Goal: Find specific page/section: Find specific page/section

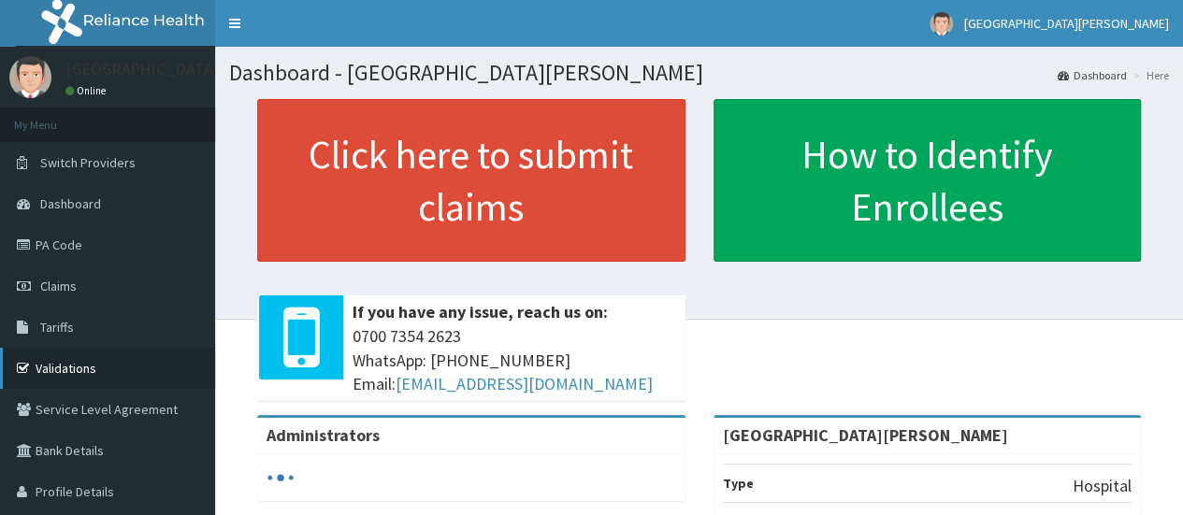
click at [43, 366] on link "Validations" at bounding box center [107, 368] width 215 height 41
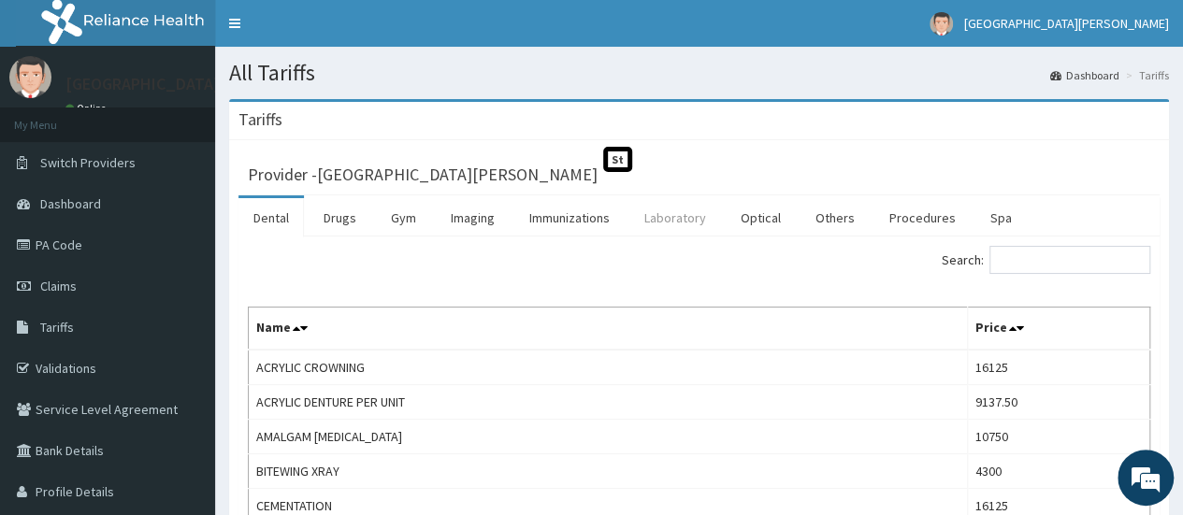
click at [685, 212] on link "Laboratory" at bounding box center [675, 217] width 92 height 39
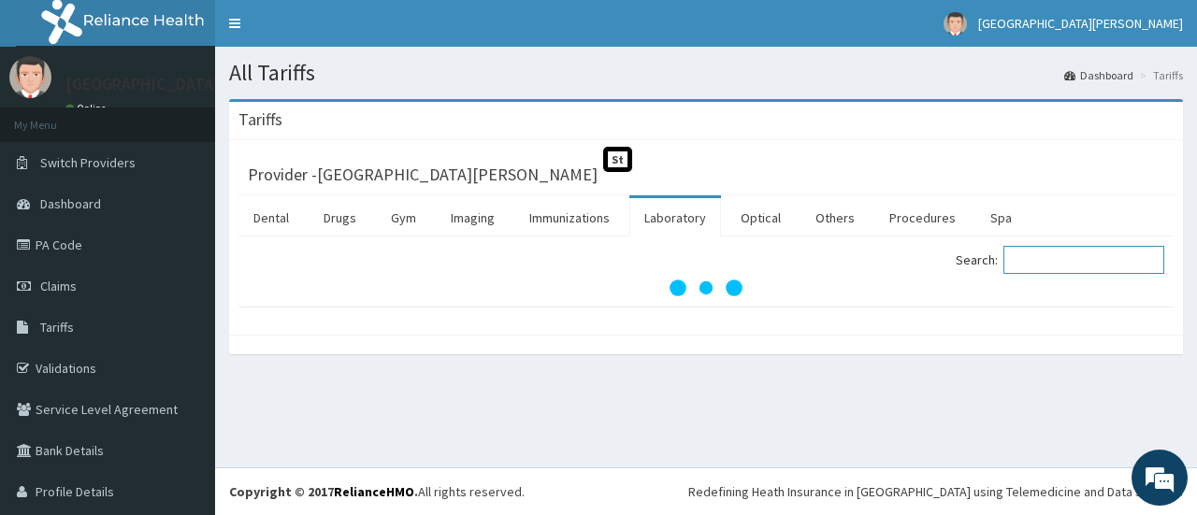
click at [1040, 257] on input "Search:" at bounding box center [1084, 260] width 161 height 28
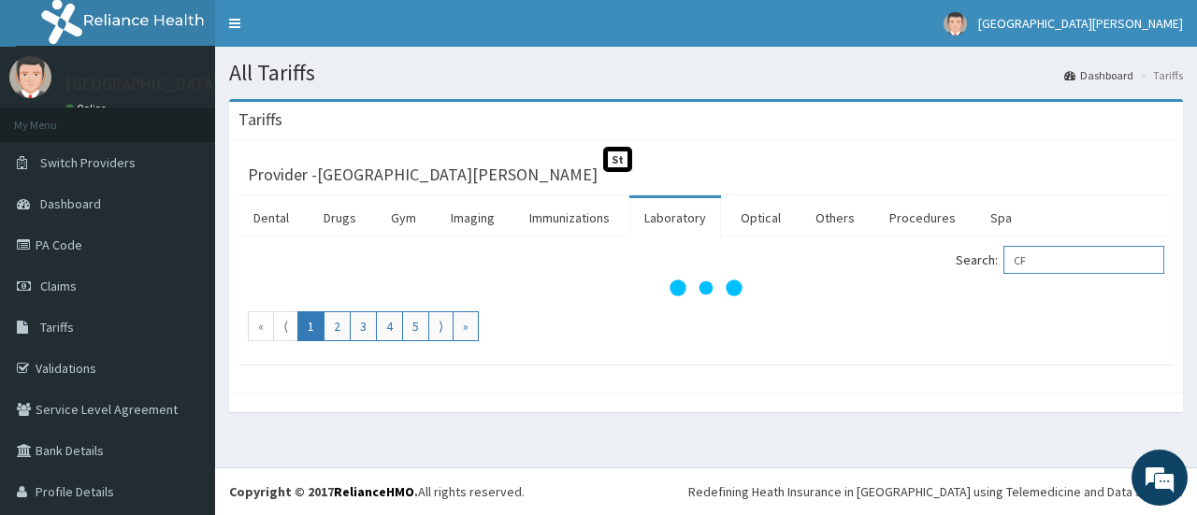
type input "C"
type input "FBC"
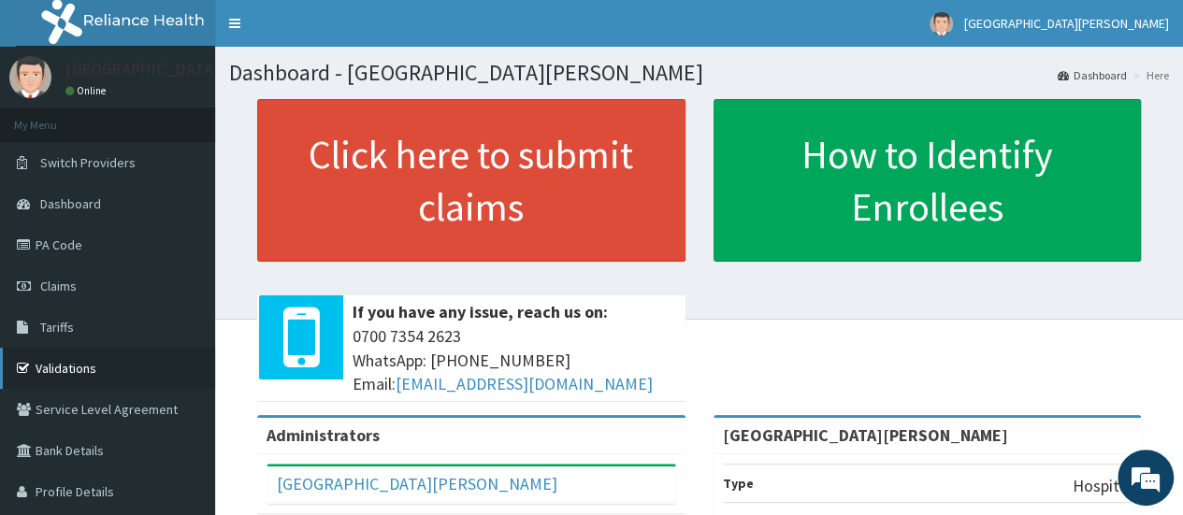
click at [60, 367] on link "Validations" at bounding box center [107, 368] width 215 height 41
